Goal: Task Accomplishment & Management: Complete application form

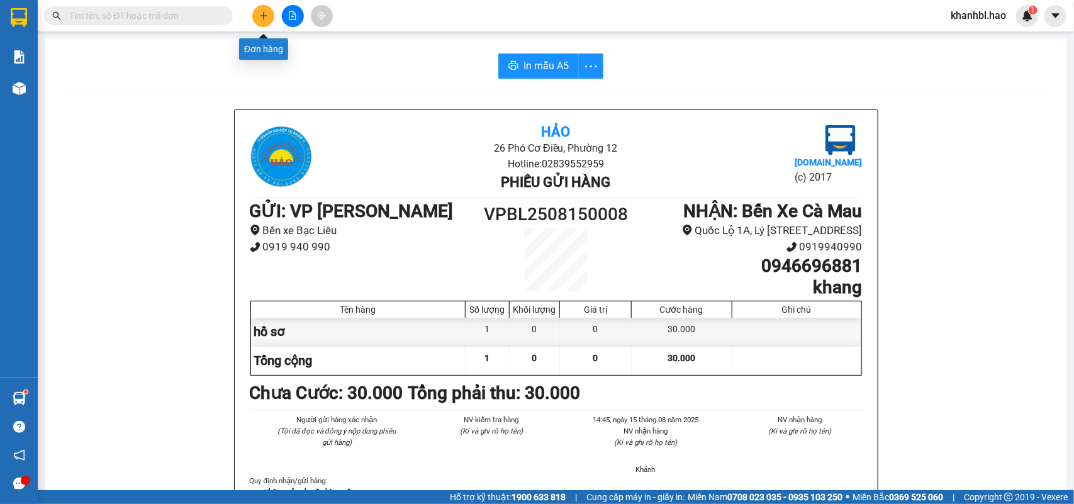
click at [258, 16] on button at bounding box center [263, 16] width 22 height 22
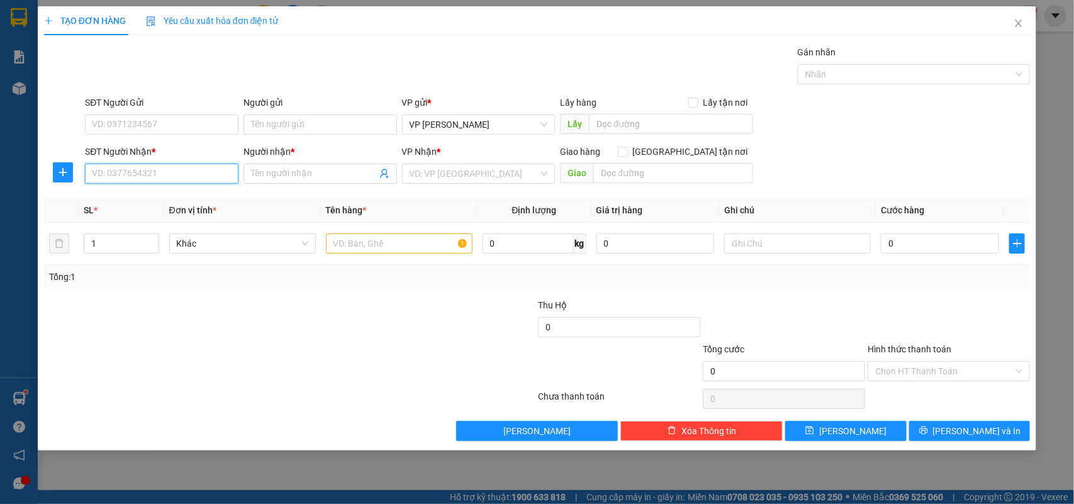
click at [133, 178] on input "SĐT Người Nhận *" at bounding box center [162, 174] width 154 height 20
type input "0909795507"
click at [145, 203] on div "0909795507 - TUONG" at bounding box center [161, 200] width 138 height 14
type input "TUONG"
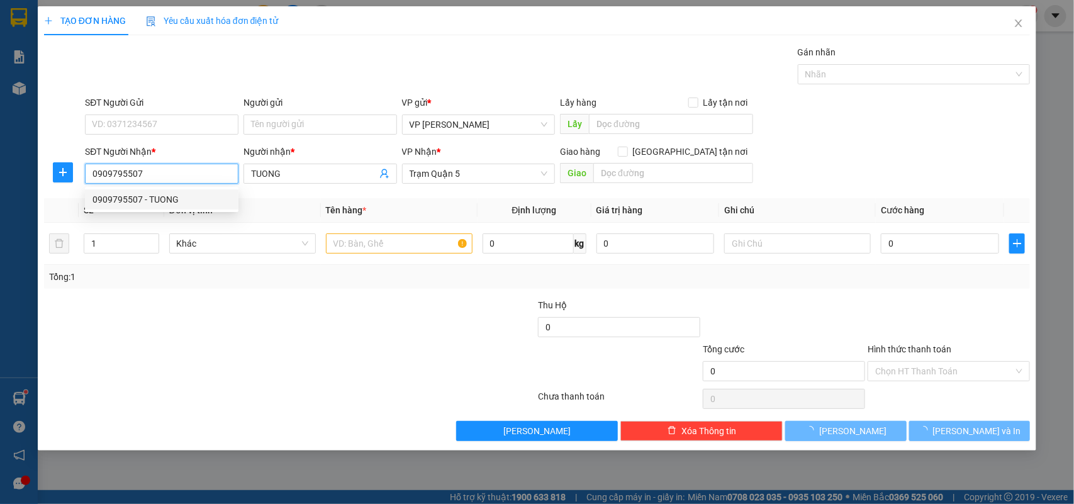
type input "80.000"
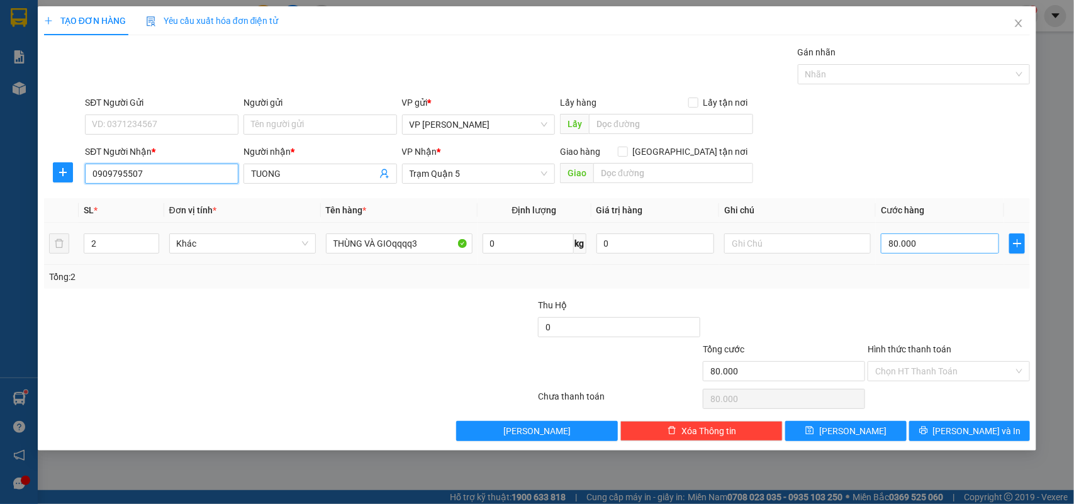
type input "0909795507"
click at [929, 242] on input "80.000" at bounding box center [940, 243] width 118 height 20
type input "0"
type input "003"
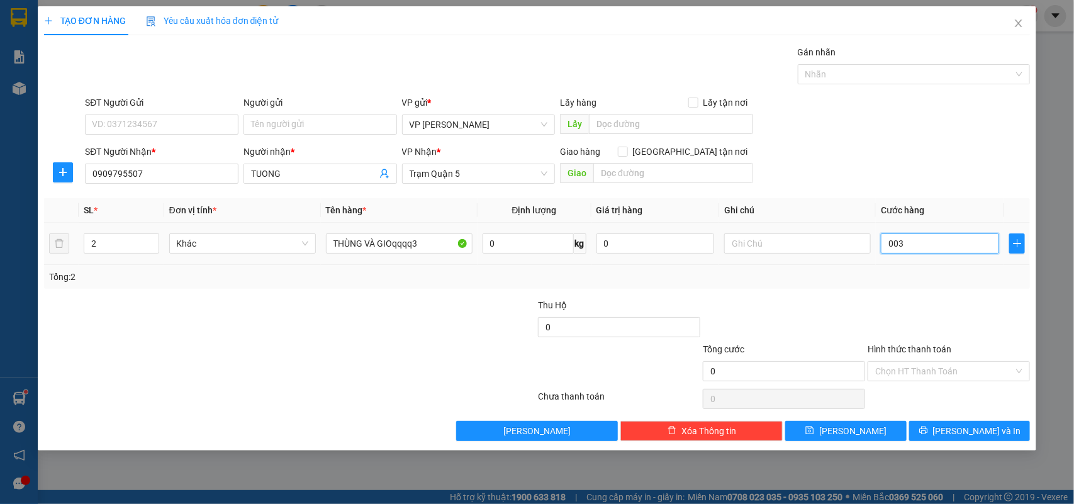
type input "3"
type input "30"
type input "0.030"
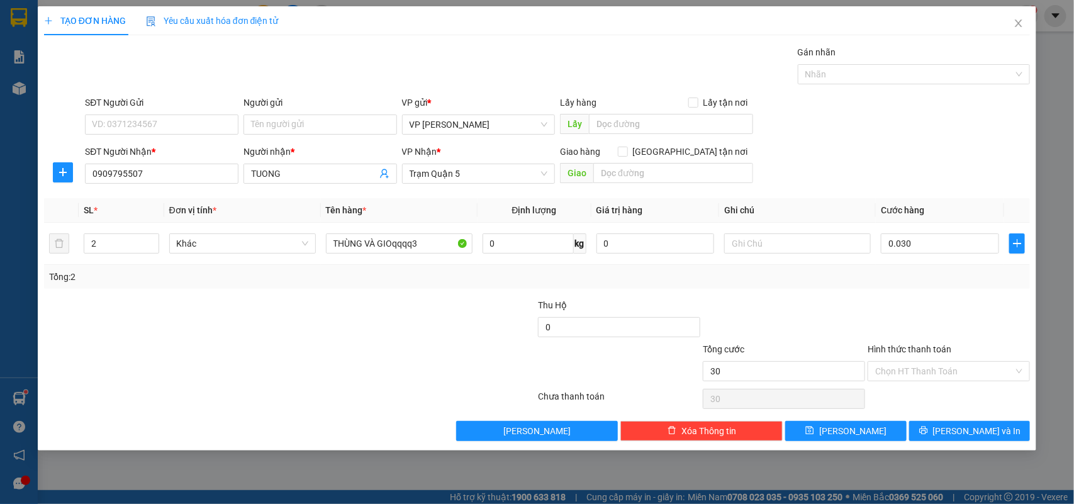
click at [816, 305] on div at bounding box center [784, 320] width 165 height 44
type input "30.000"
click at [900, 369] on input "Hình thức thanh toán" at bounding box center [944, 371] width 138 height 19
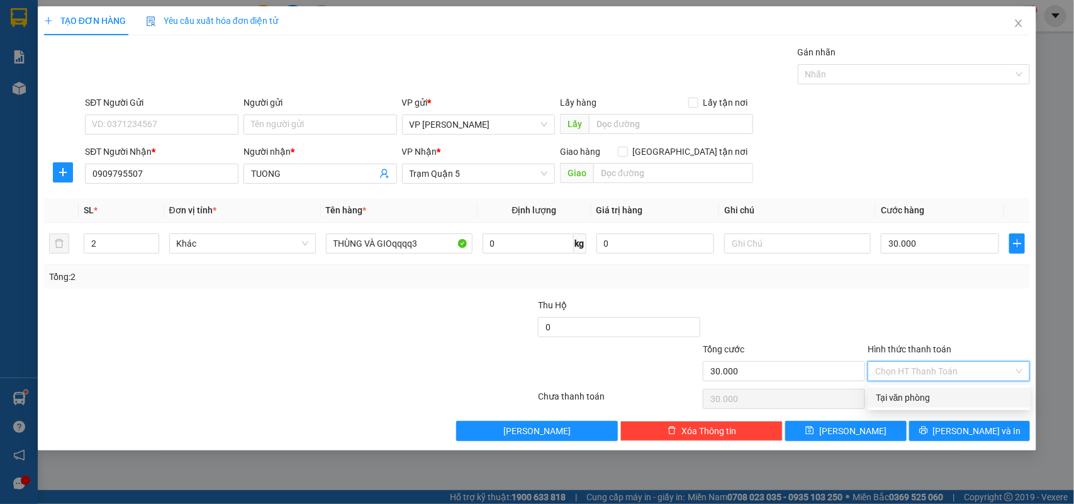
click at [914, 397] on div "Tại văn phòng" at bounding box center [949, 398] width 147 height 14
type input "0"
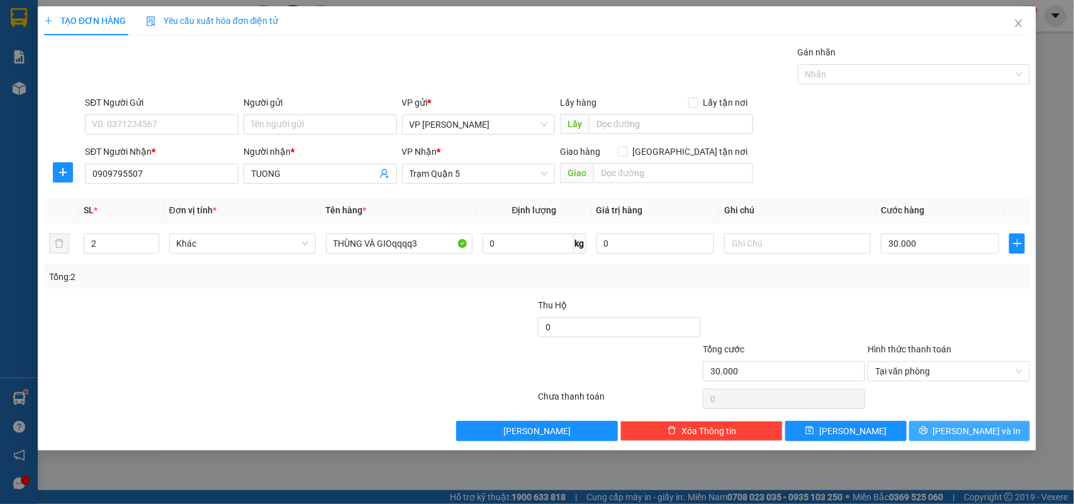
click at [927, 434] on icon "printer" at bounding box center [923, 431] width 8 height 8
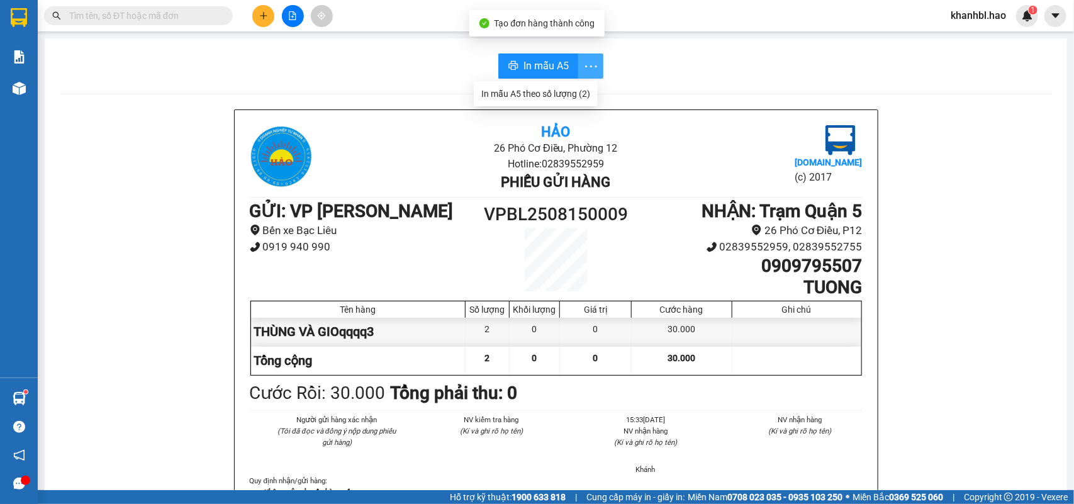
click at [583, 64] on icon "more" at bounding box center [591, 67] width 16 height 16
click at [552, 62] on span "In mẫu A5" at bounding box center [545, 66] width 45 height 16
click at [262, 13] on icon "plus" at bounding box center [263, 15] width 9 height 9
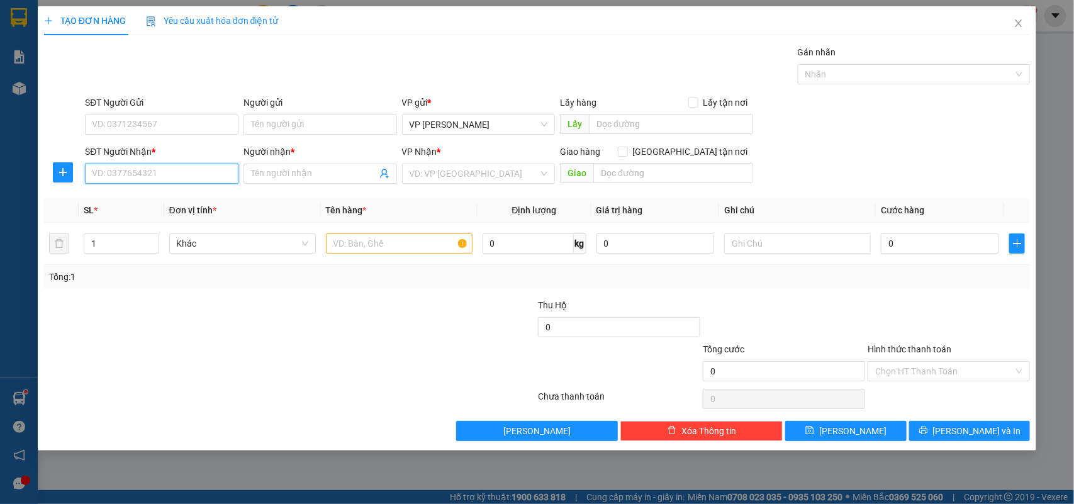
click at [179, 177] on input "SĐT Người Nhận *" at bounding box center [162, 174] width 154 height 20
type input "0913648375"
click at [281, 177] on input "Người nhận *" at bounding box center [314, 174] width 126 height 14
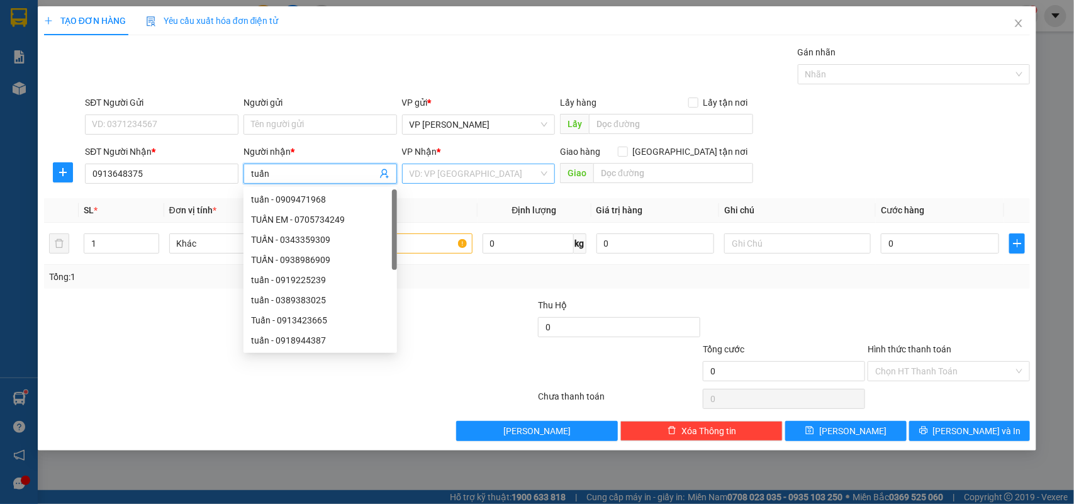
type input "tuấn"
click at [522, 174] on input "search" at bounding box center [475, 173] width 130 height 19
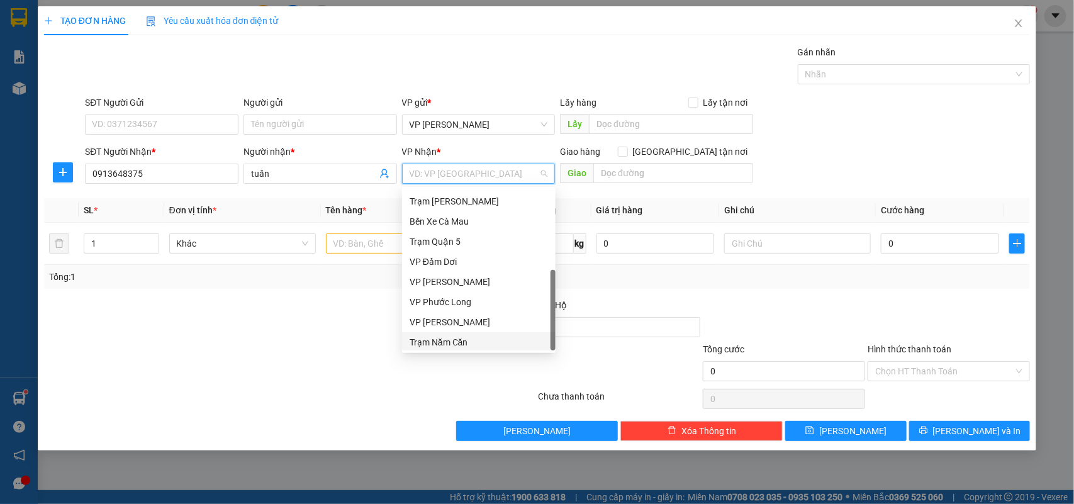
scroll to position [101, 0]
click at [466, 218] on div "Trạm Quận 5" at bounding box center [479, 220] width 138 height 14
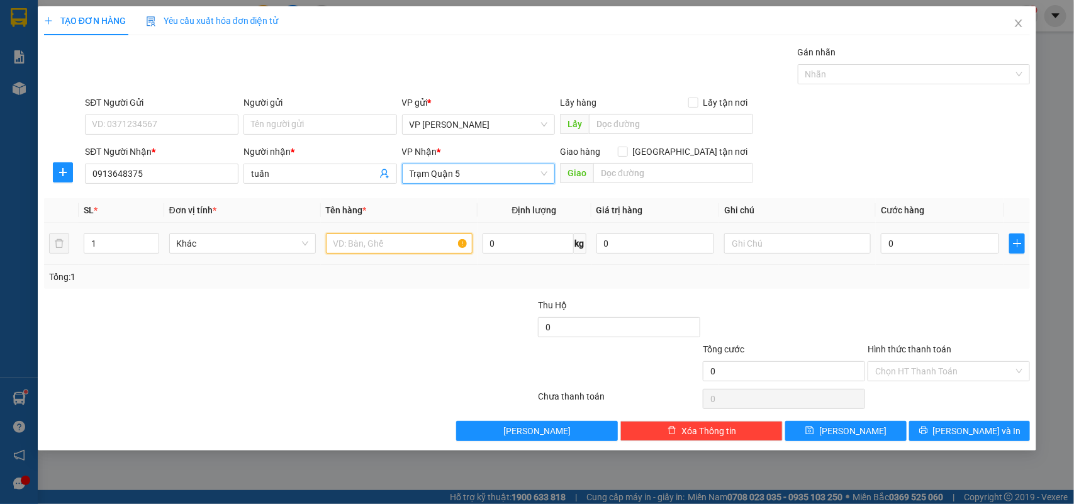
click at [387, 250] on input "text" at bounding box center [399, 243] width 147 height 20
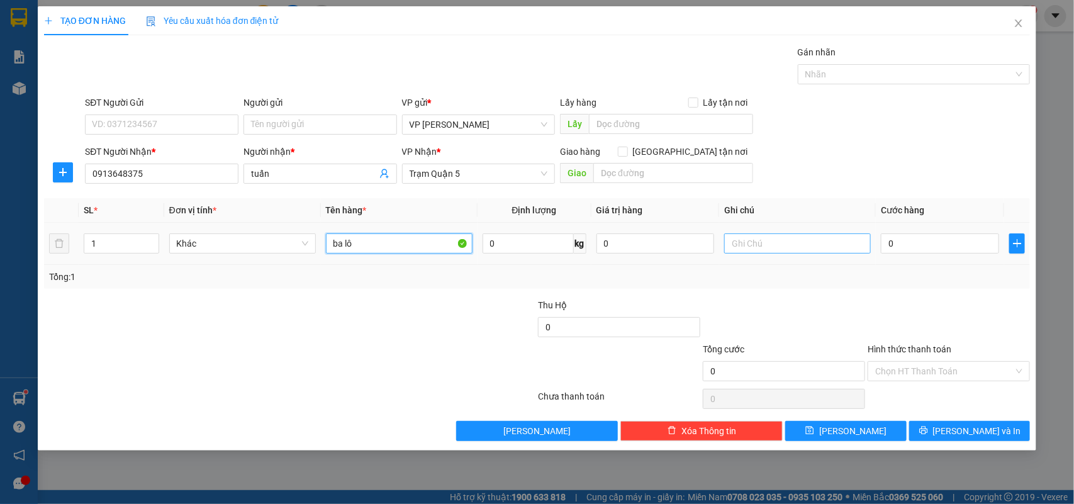
type input "ba lô"
click at [757, 246] on input "text" at bounding box center [797, 243] width 147 height 20
type input "ship bv mắt Q3"
click at [936, 239] on input "0" at bounding box center [940, 243] width 118 height 20
type input "003"
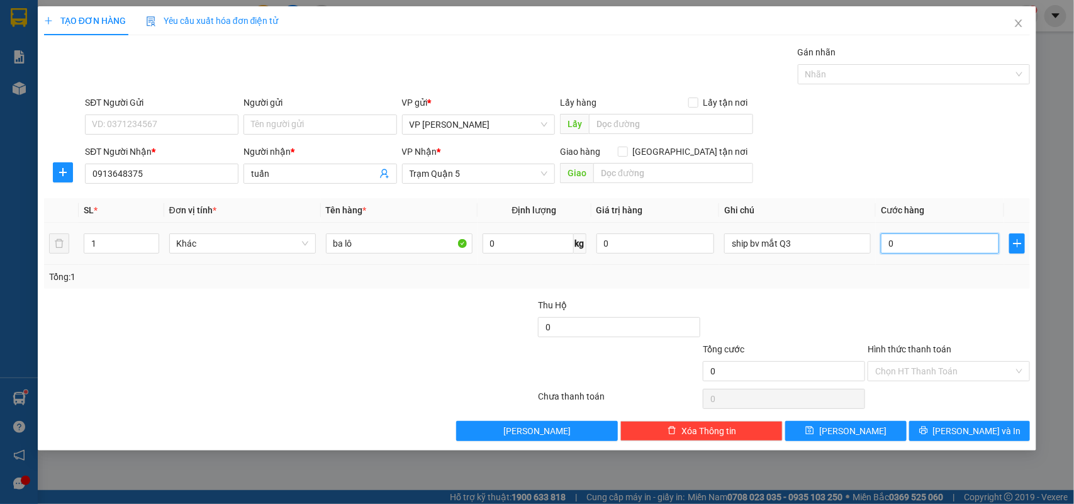
type input "3"
type input "0.030"
type input "30"
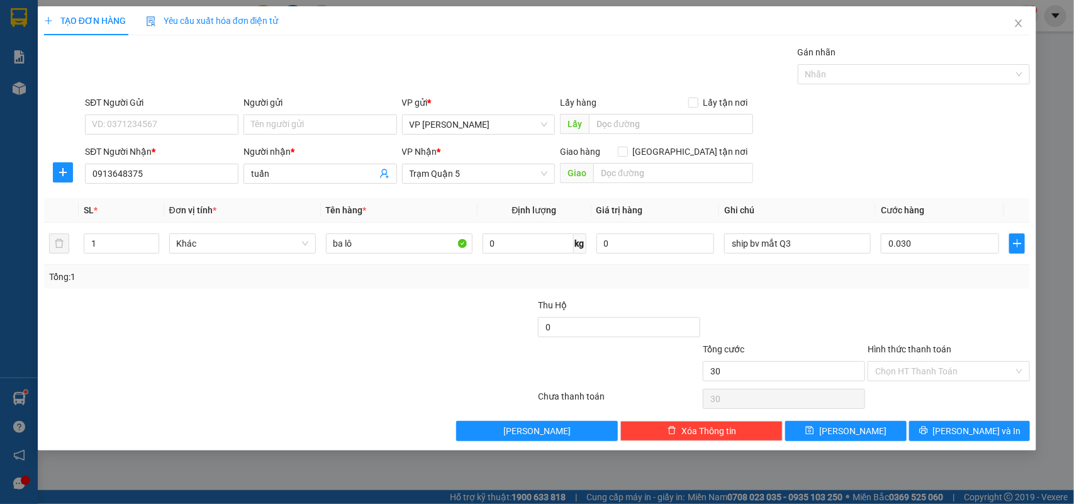
click at [869, 306] on div at bounding box center [948, 320] width 165 height 44
type input "30.000"
click at [914, 372] on input "Hình thức thanh toán" at bounding box center [944, 371] width 138 height 19
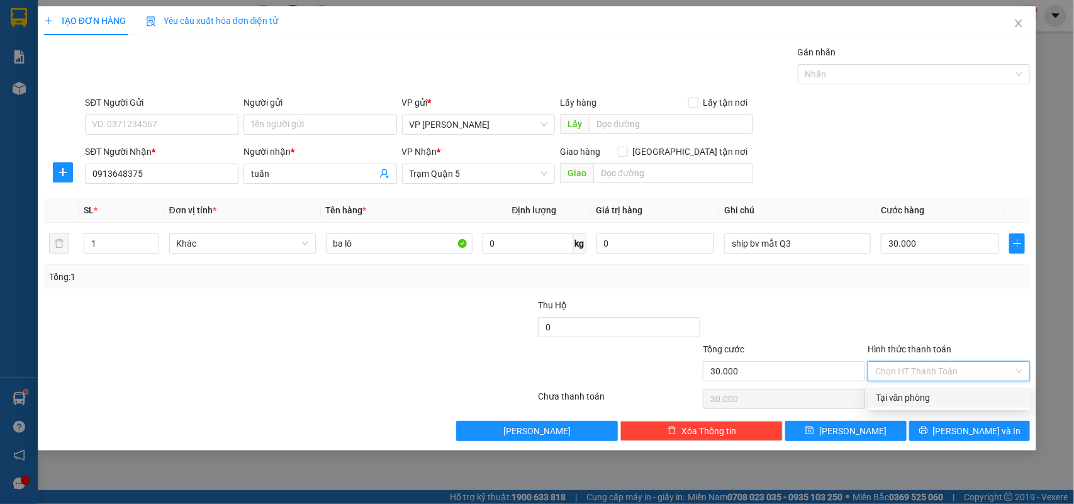
click at [909, 400] on div "Tại văn phòng" at bounding box center [949, 398] width 147 height 14
type input "0"
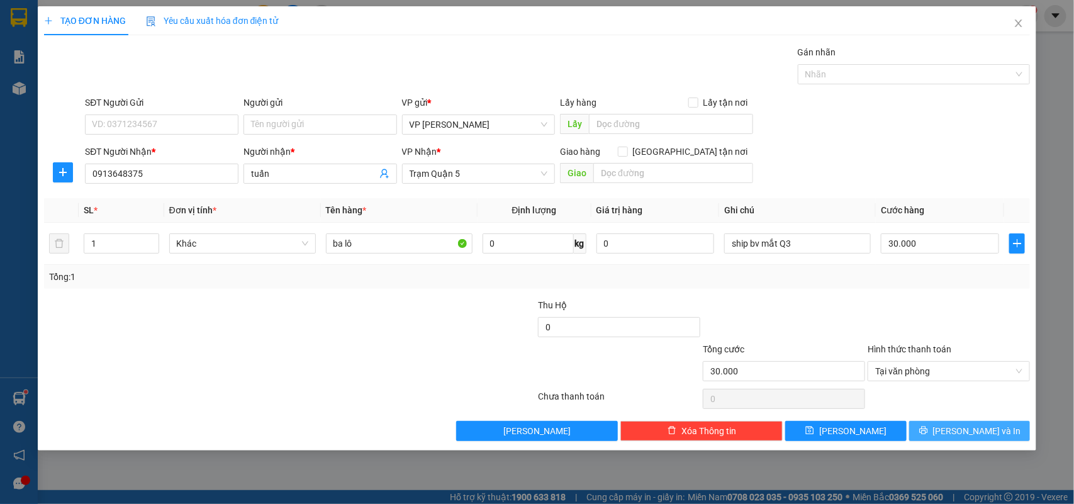
click at [927, 435] on icon "printer" at bounding box center [923, 431] width 8 height 8
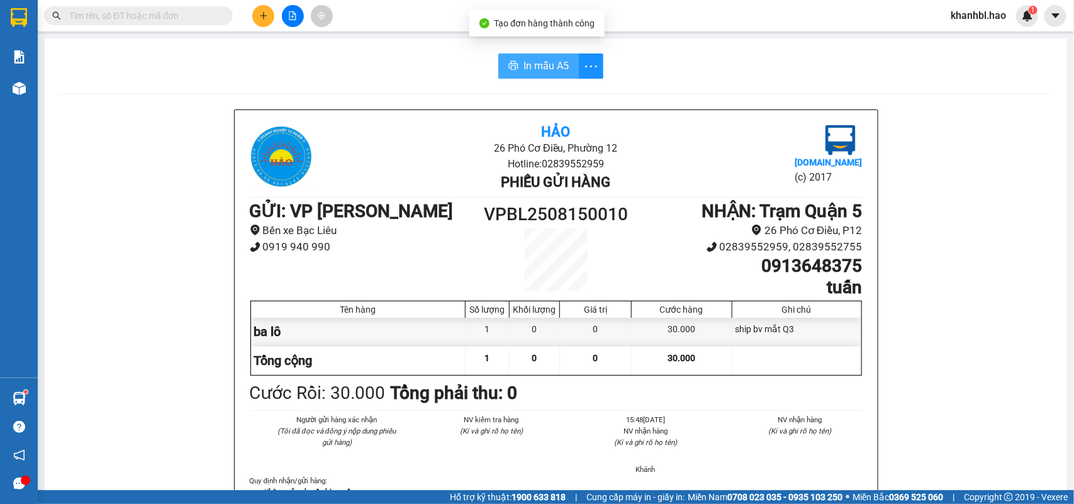
click at [532, 61] on span "In mẫu A5" at bounding box center [545, 66] width 45 height 16
